Goal: Task Accomplishment & Management: Use online tool/utility

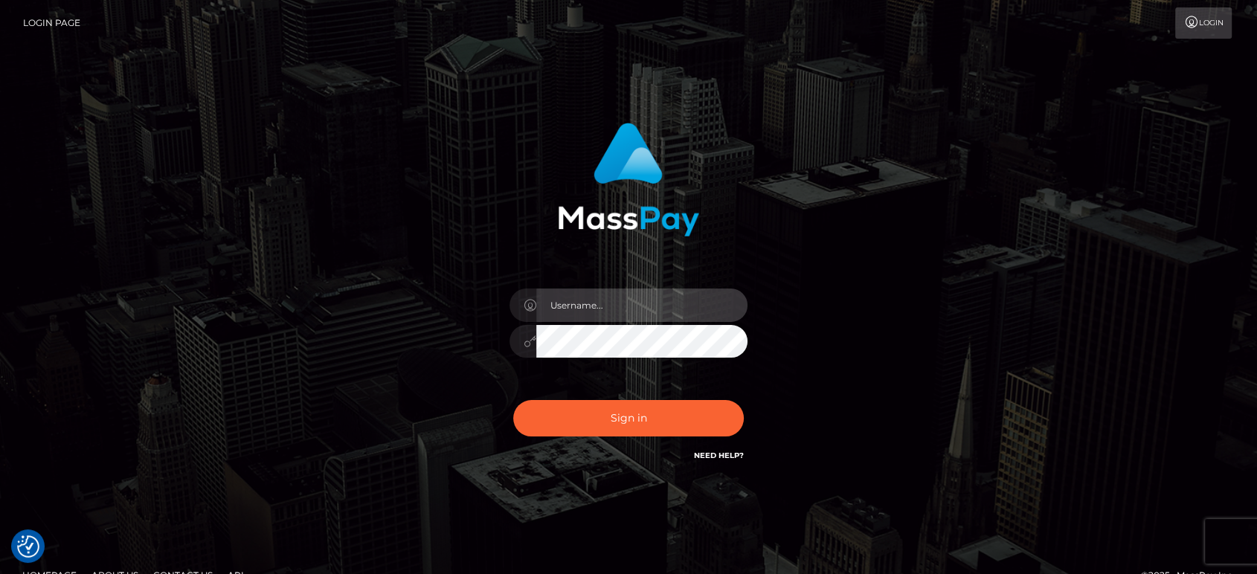
click at [678, 299] on input "text" at bounding box center [641, 304] width 211 height 33
paste input "[PERSON_NAME].B2"
type input "[PERSON_NAME].B2"
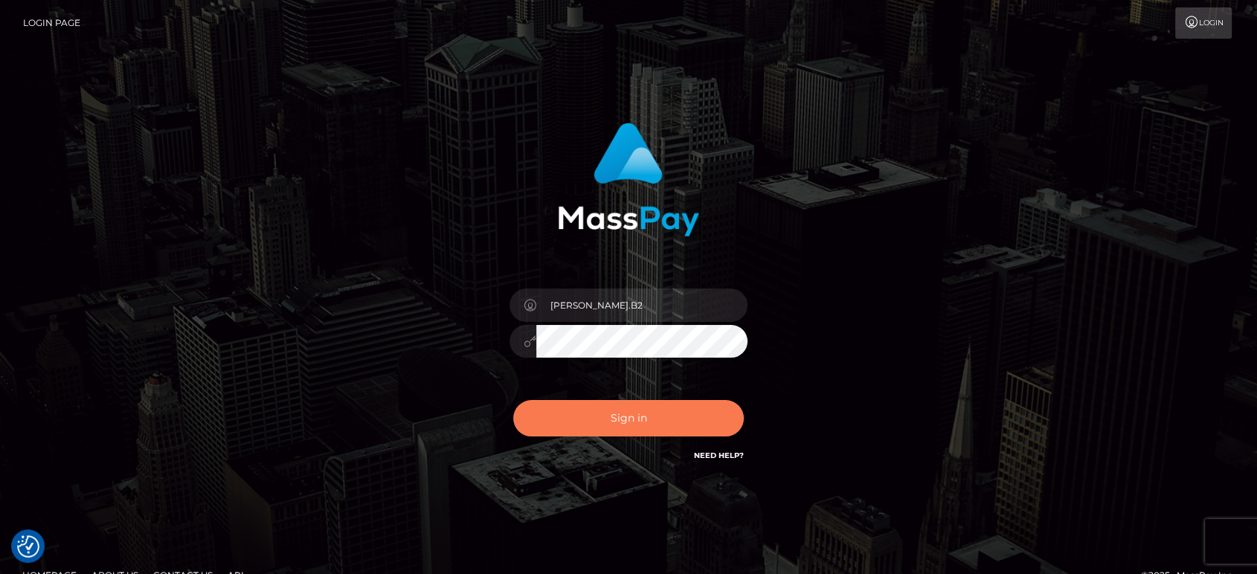
drag, startPoint x: 683, startPoint y: 417, endPoint x: 690, endPoint y: 433, distance: 17.3
click at [682, 418] on button "Sign in" at bounding box center [628, 418] width 230 height 36
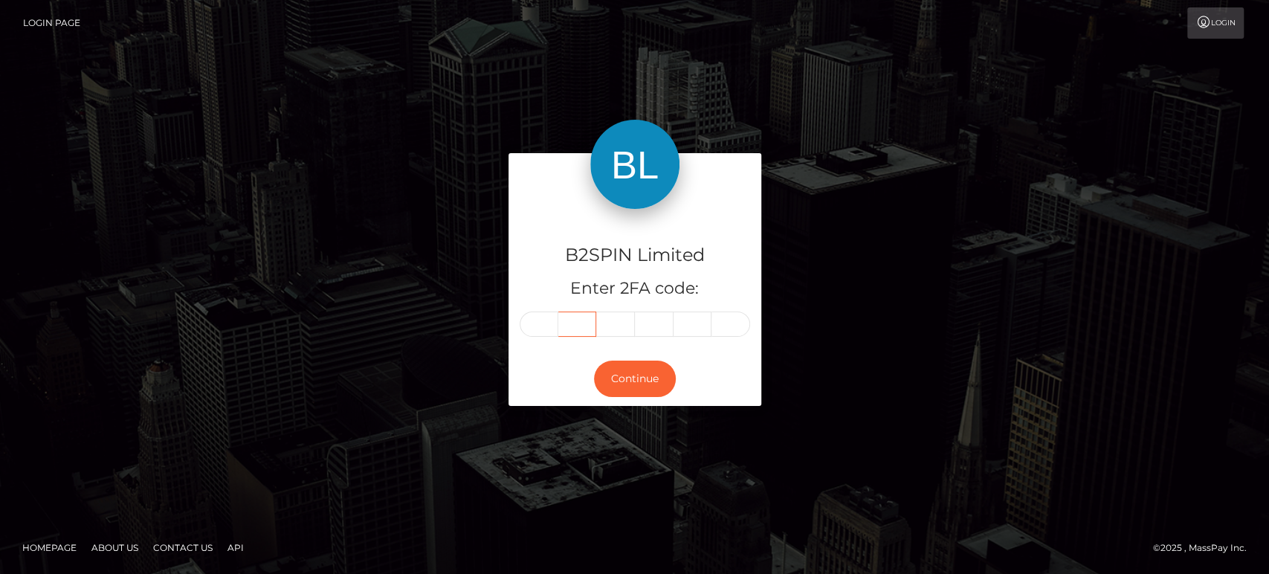
click at [558, 325] on input "text" at bounding box center [577, 324] width 39 height 25
click at [542, 314] on input "text" at bounding box center [539, 324] width 39 height 25
paste input "8"
type input "8"
type input "7"
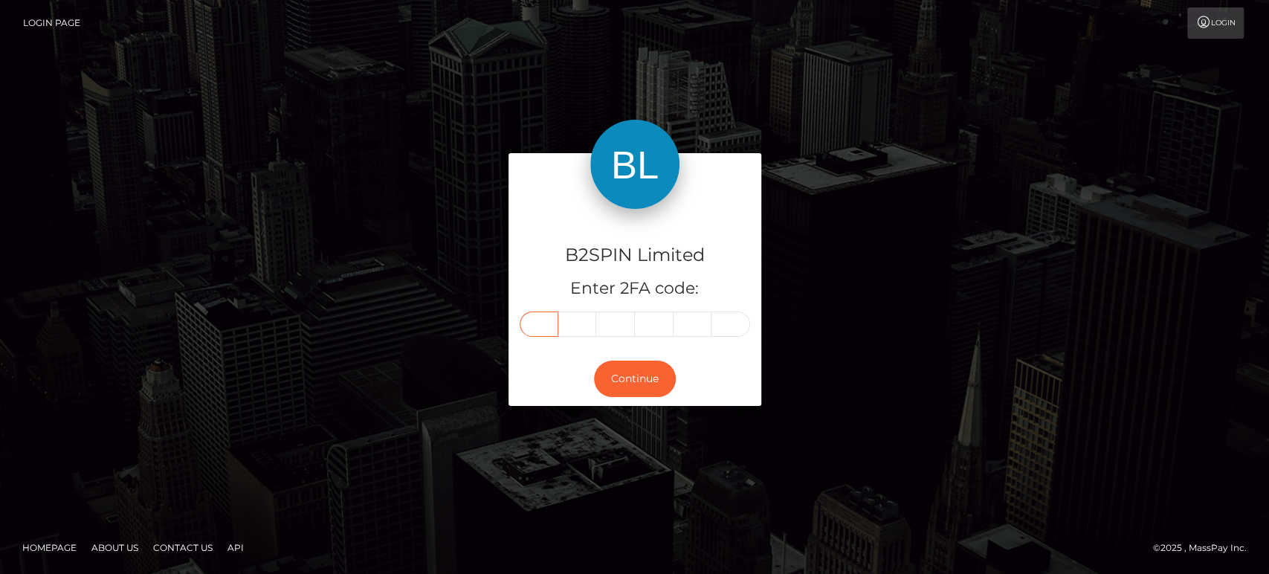
type input "0"
type input "2"
type input "1"
type input "0"
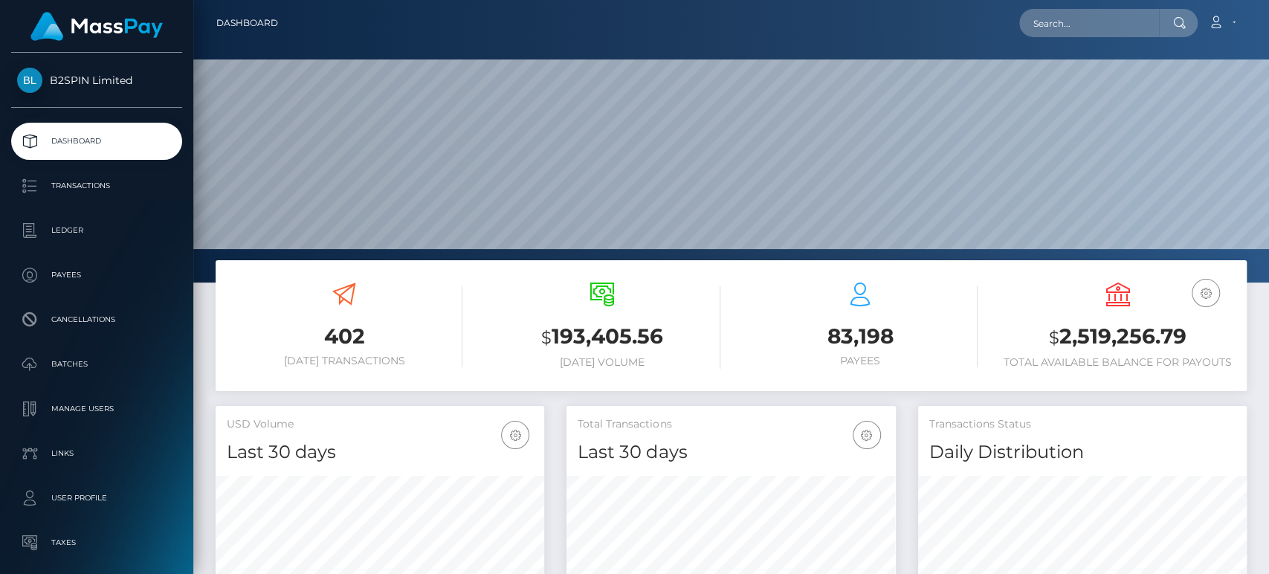
scroll to position [262, 329]
drag, startPoint x: 1065, startPoint y: 337, endPoint x: 1219, endPoint y: 352, distance: 155.4
click at [1098, 334] on h3 "$ 2,519,256.79" at bounding box center [1118, 337] width 236 height 30
click at [1184, 343] on h3 "$ 2,519,256.79" at bounding box center [1118, 337] width 236 height 30
copy h3 "2,519,256.79"
